Goal: Information Seeking & Learning: Learn about a topic

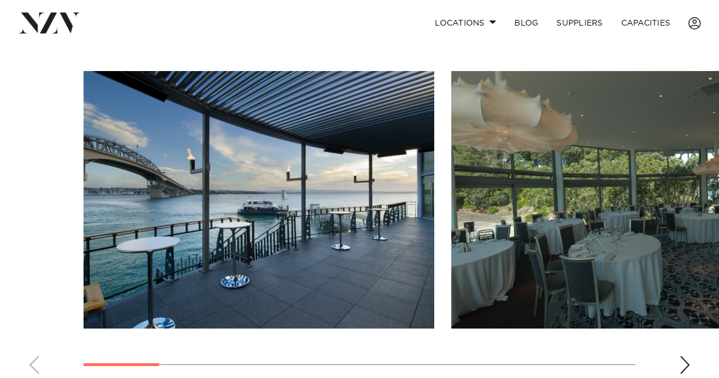
scroll to position [723, 0]
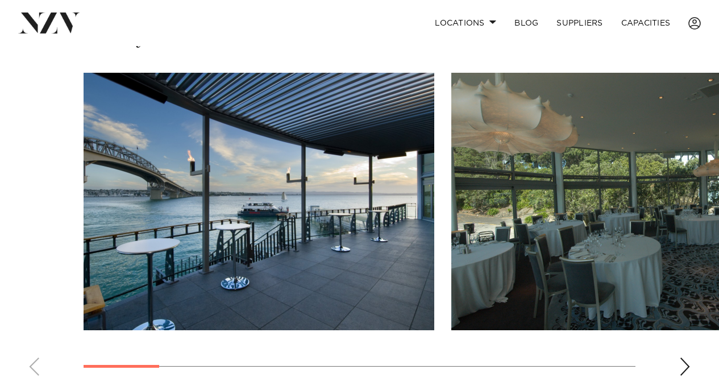
click at [688, 357] on div "Next slide" at bounding box center [684, 366] width 11 height 18
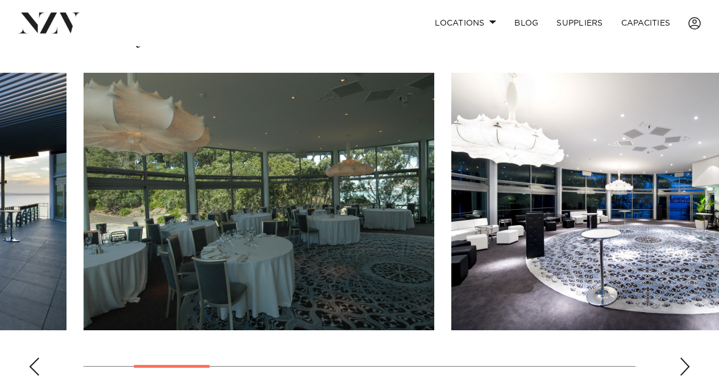
click at [688, 357] on div "Next slide" at bounding box center [684, 366] width 11 height 18
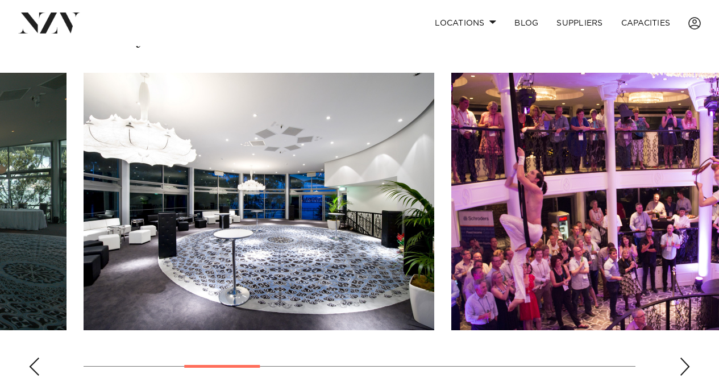
click at [688, 357] on div "Next slide" at bounding box center [684, 366] width 11 height 18
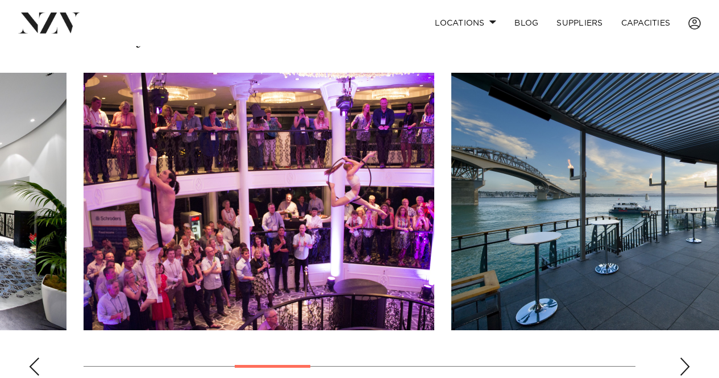
click at [687, 357] on div "Next slide" at bounding box center [684, 366] width 11 height 18
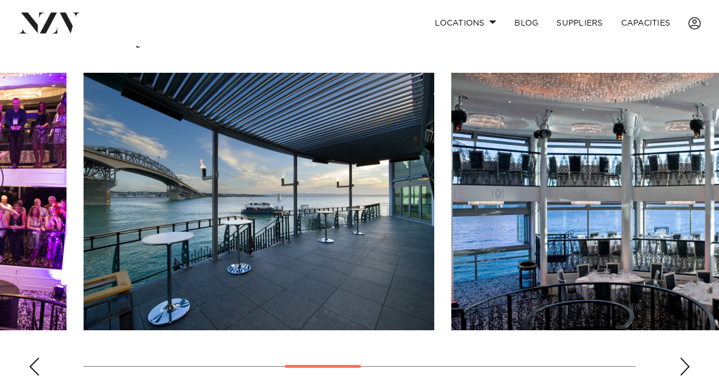
click at [683, 357] on div "Next slide" at bounding box center [684, 366] width 11 height 18
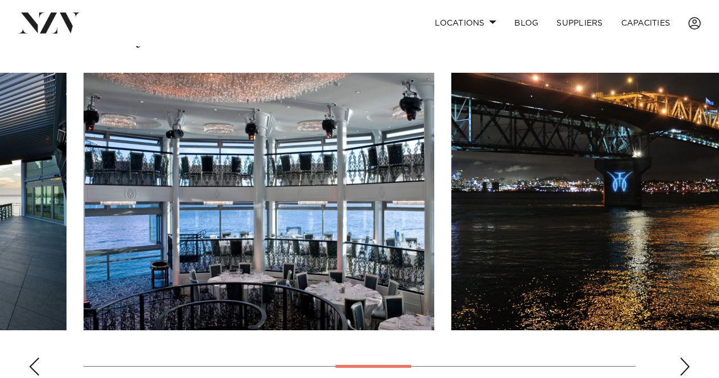
click at [272, 252] on img "6 / 11" at bounding box center [259, 201] width 351 height 257
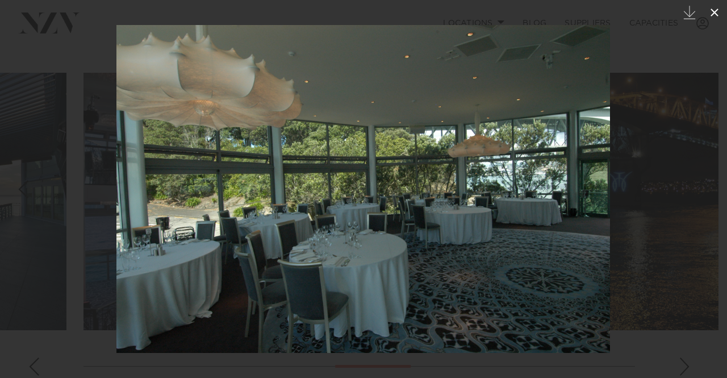
click at [718, 9] on icon at bounding box center [715, 13] width 14 height 14
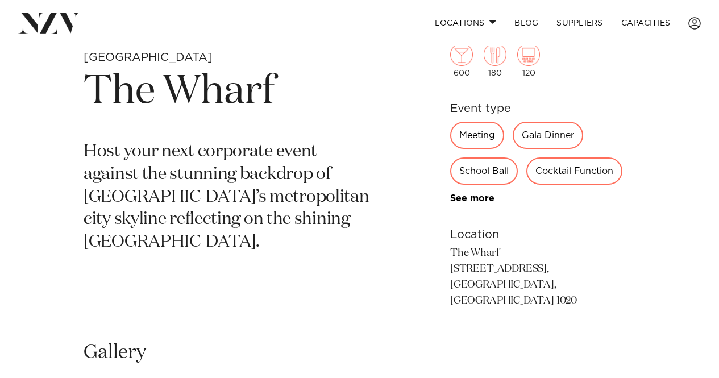
scroll to position [375, 0]
